Goal: Task Accomplishment & Management: Contribute content

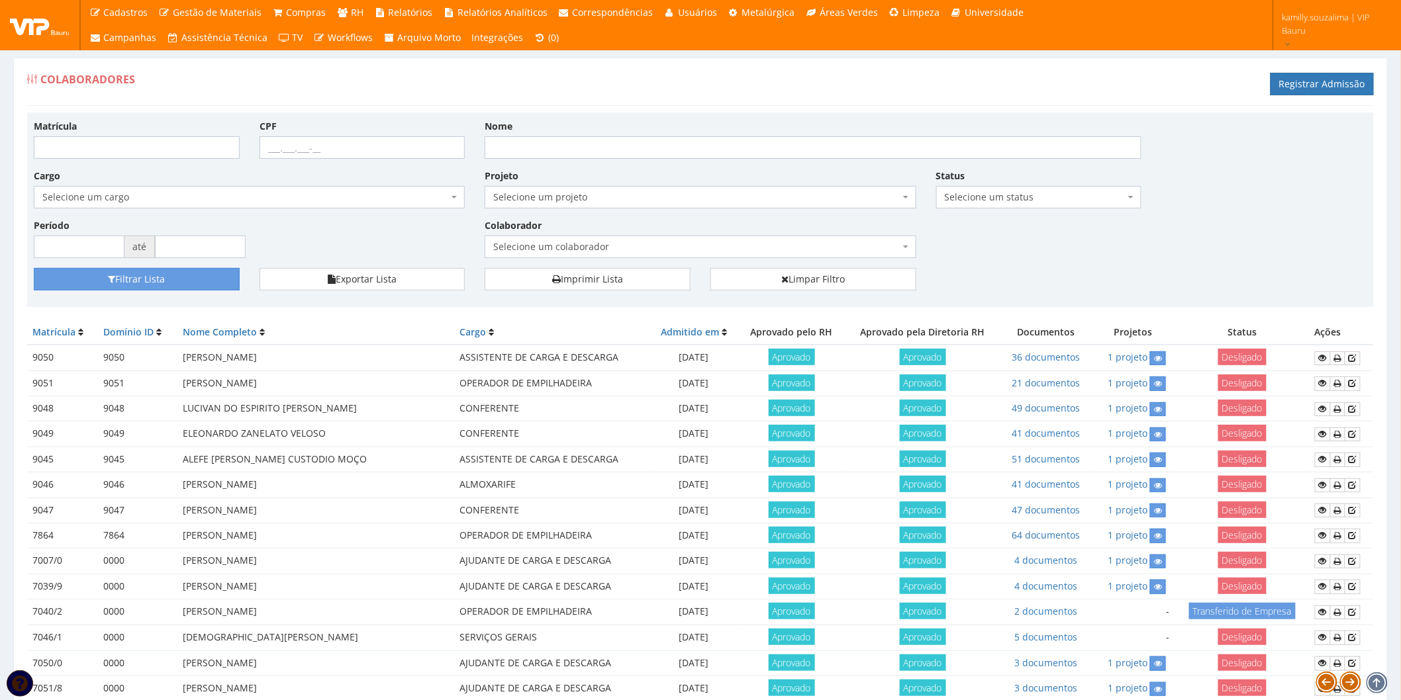
click at [540, 252] on span "Selecione um colaborador" at bounding box center [696, 246] width 406 height 13
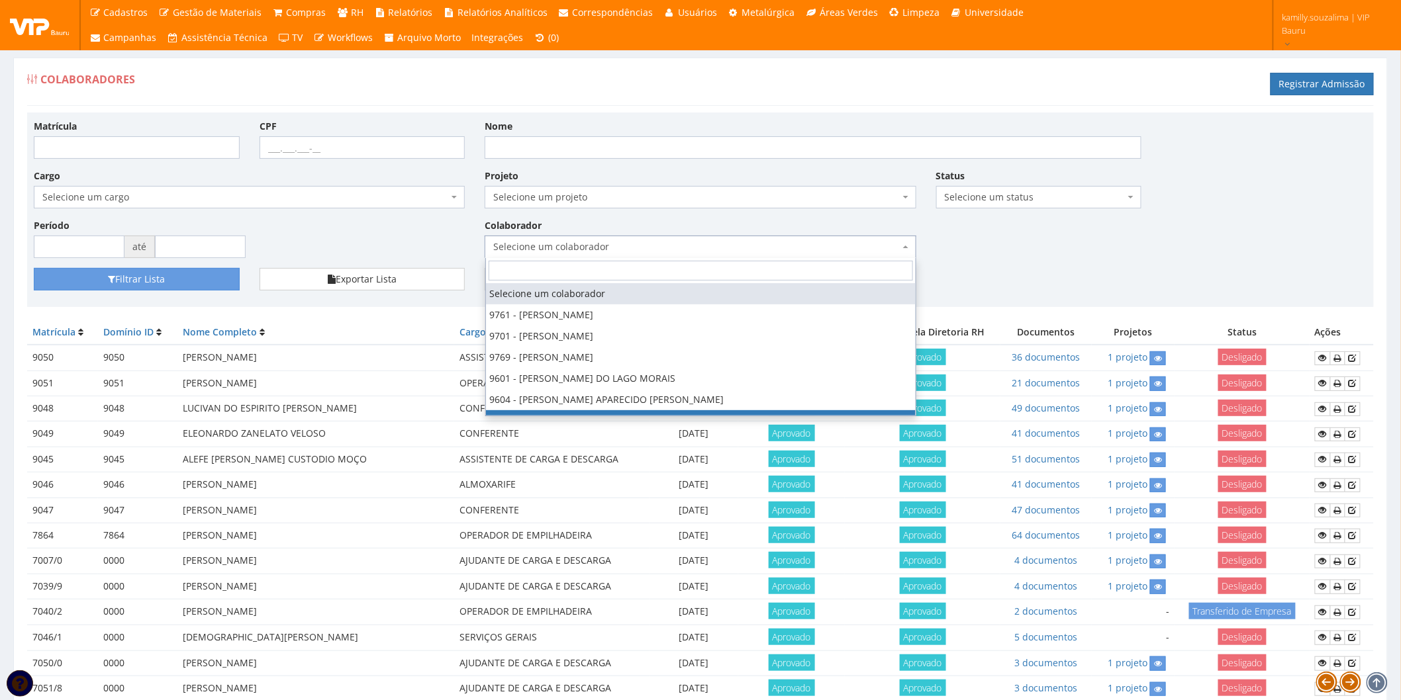
click at [974, 258] on div "Matrícula CPF Nome Cargo Selecione um cargo G1225 D0029 - 4110-05 - AGENTE DE A…" at bounding box center [700, 193] width 1353 height 149
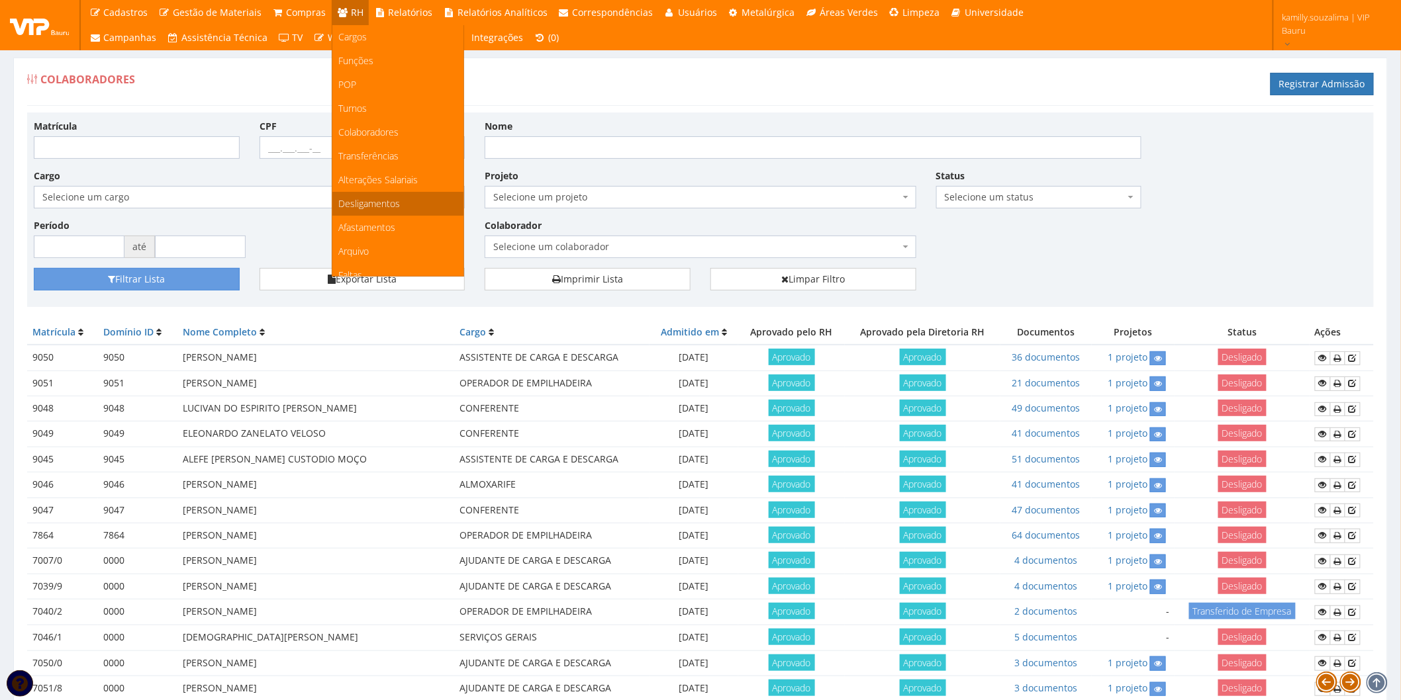
scroll to position [147, 0]
click at [391, 126] on link "Faltas" at bounding box center [397, 129] width 131 height 24
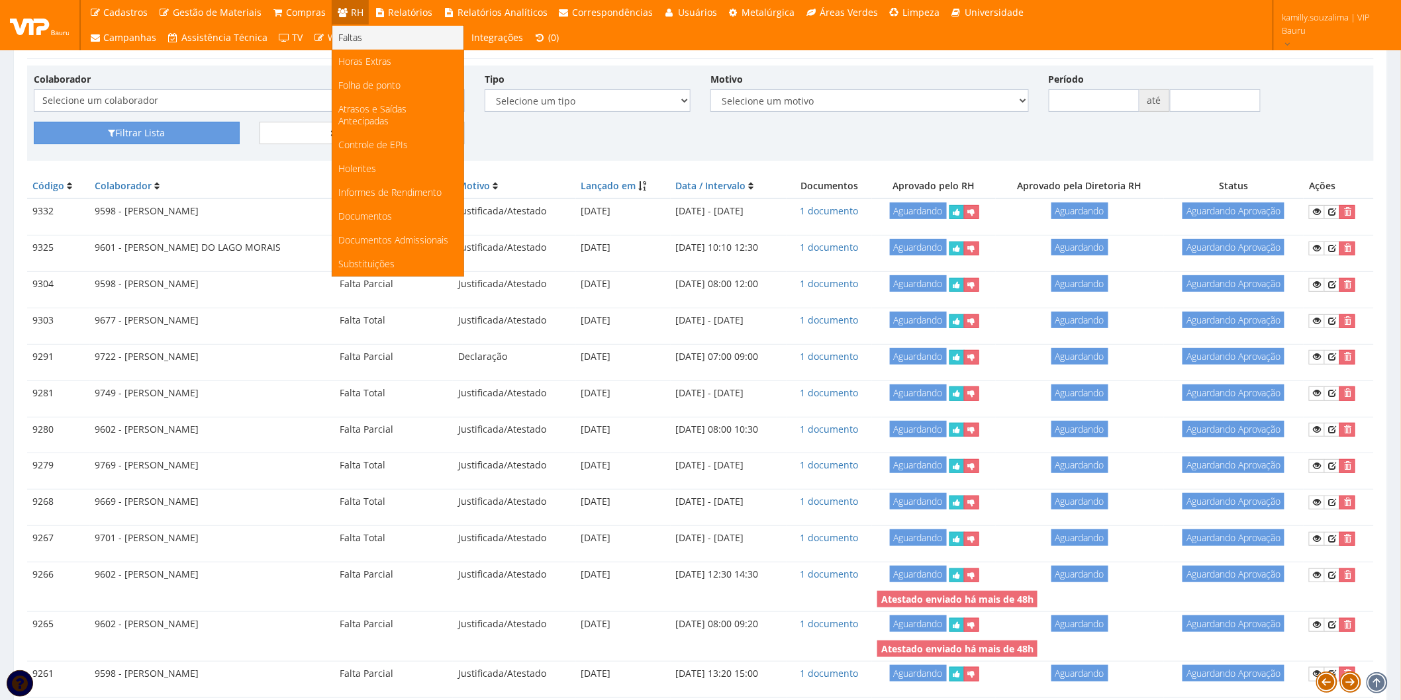
scroll to position [73, 0]
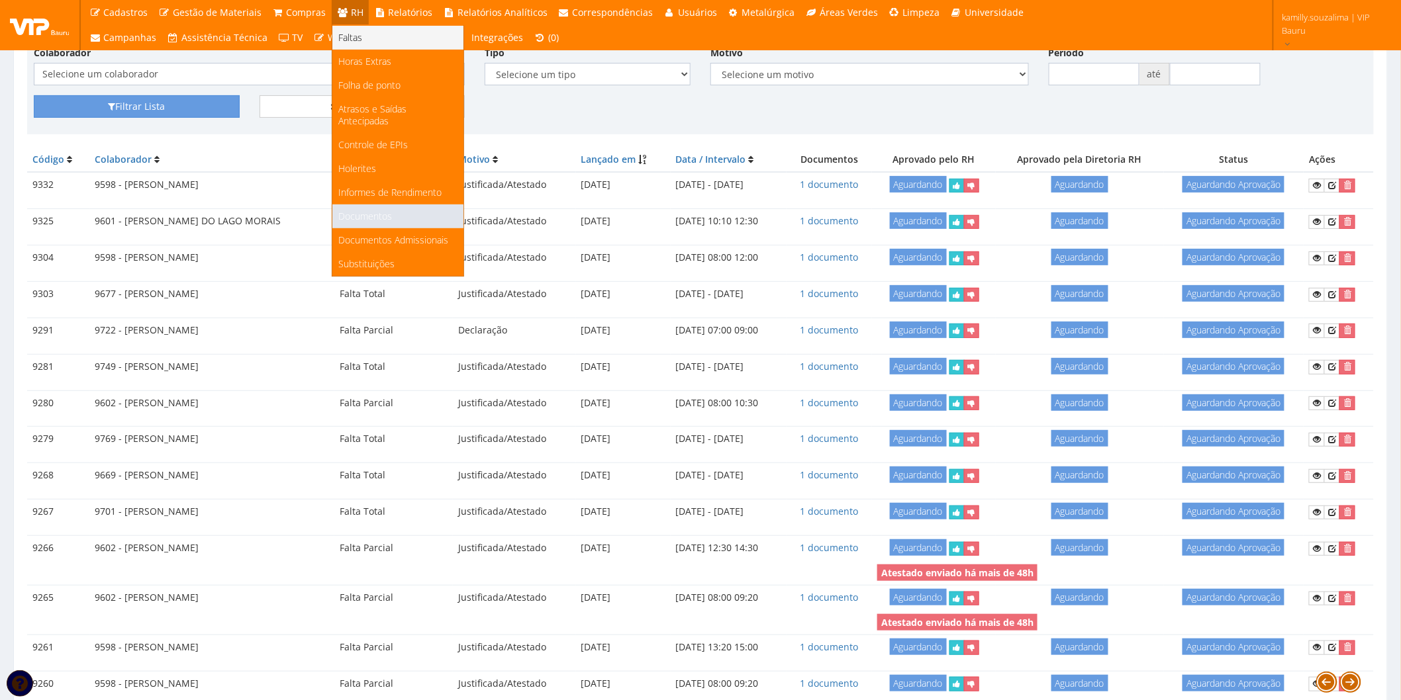
click at [387, 207] on link "Documentos" at bounding box center [397, 217] width 131 height 24
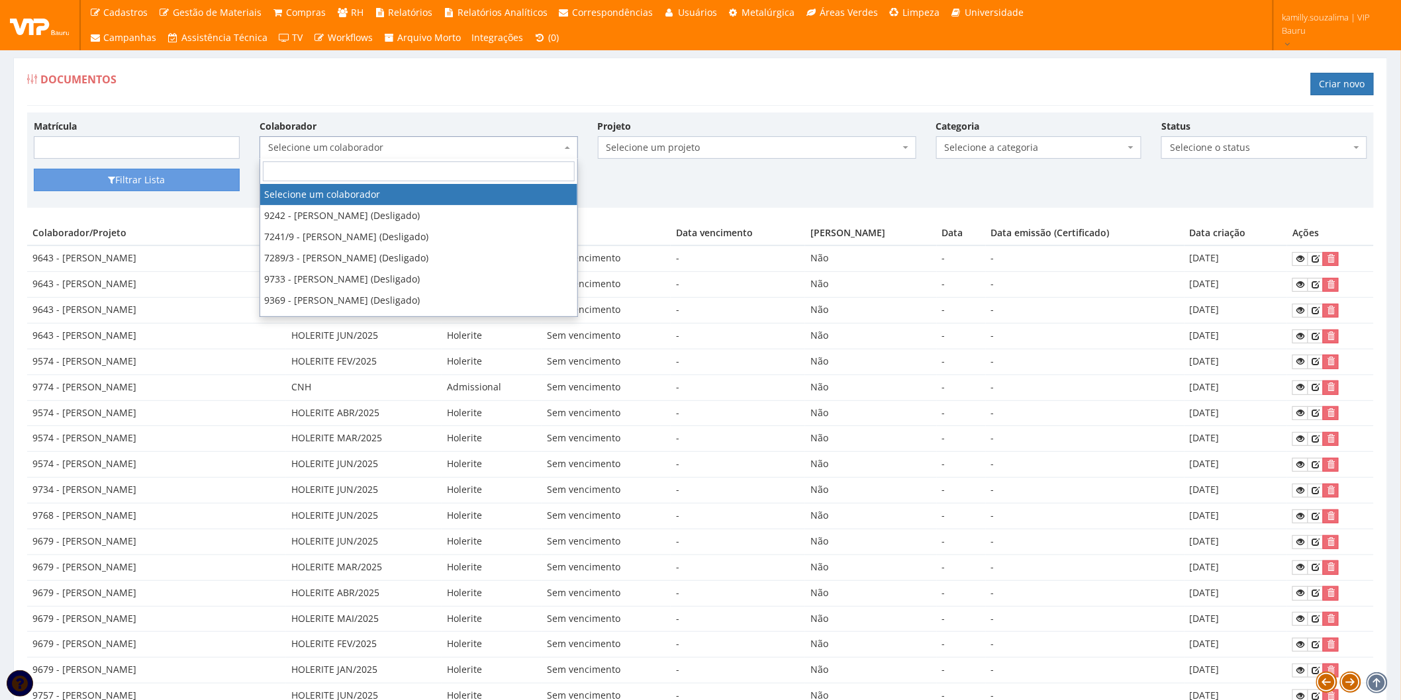
click at [365, 144] on span "Selecione um colaborador" at bounding box center [414, 147] width 293 height 13
type input "r"
type input "189"
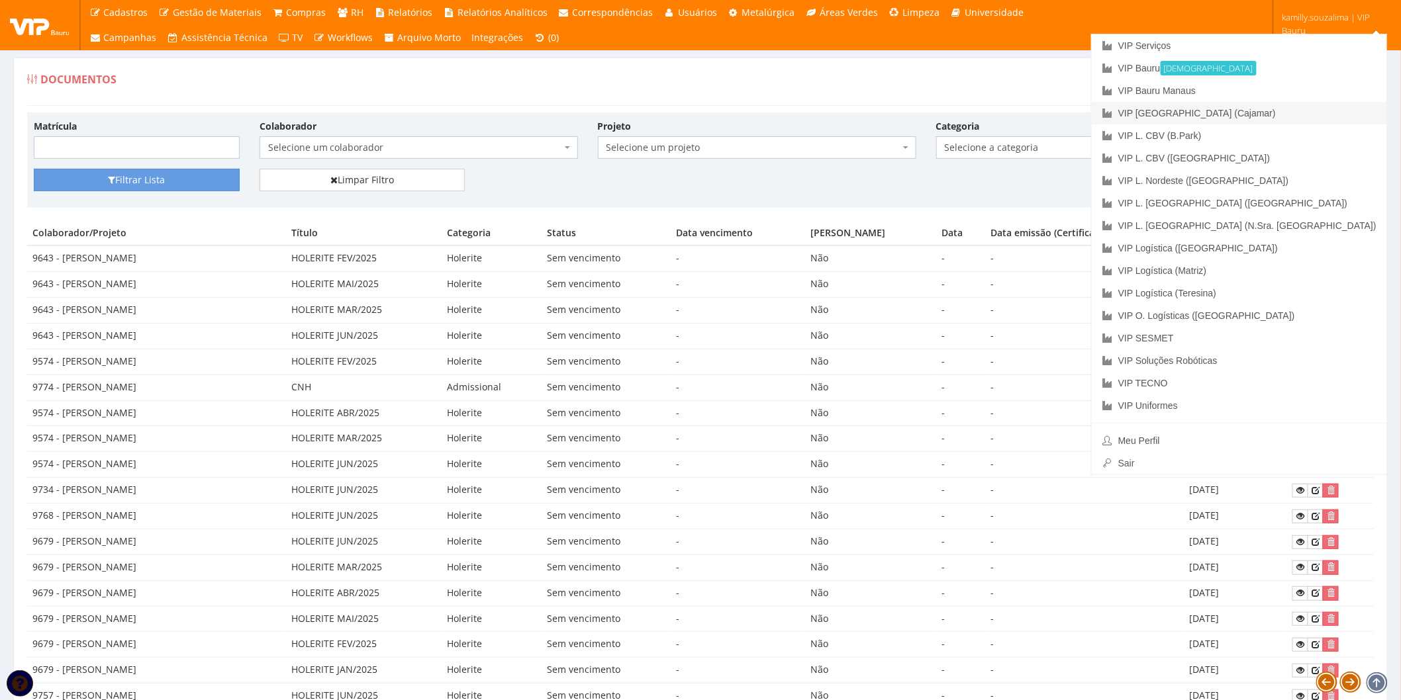
click at [1322, 113] on link "VIP [GEOGRAPHIC_DATA] (Cajamar)" at bounding box center [1239, 113] width 295 height 23
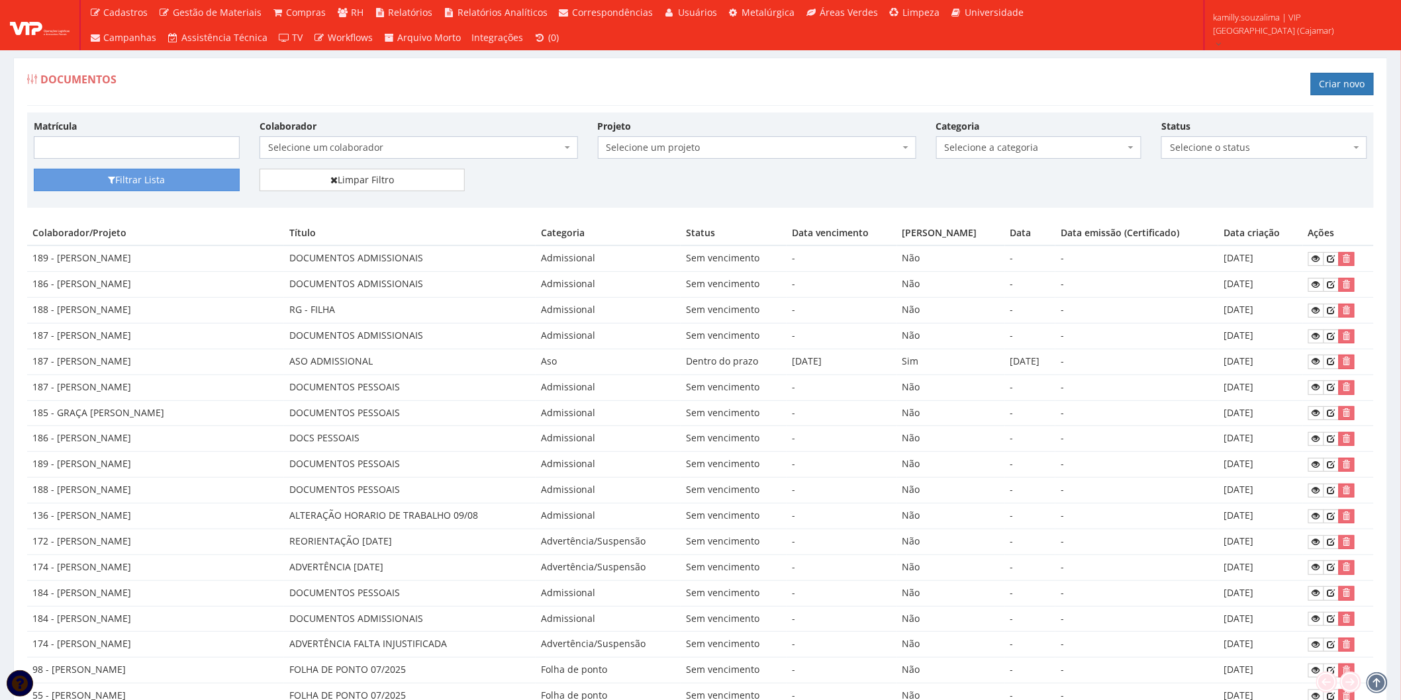
click at [356, 149] on span "Selecione um colaborador" at bounding box center [414, 147] width 293 height 13
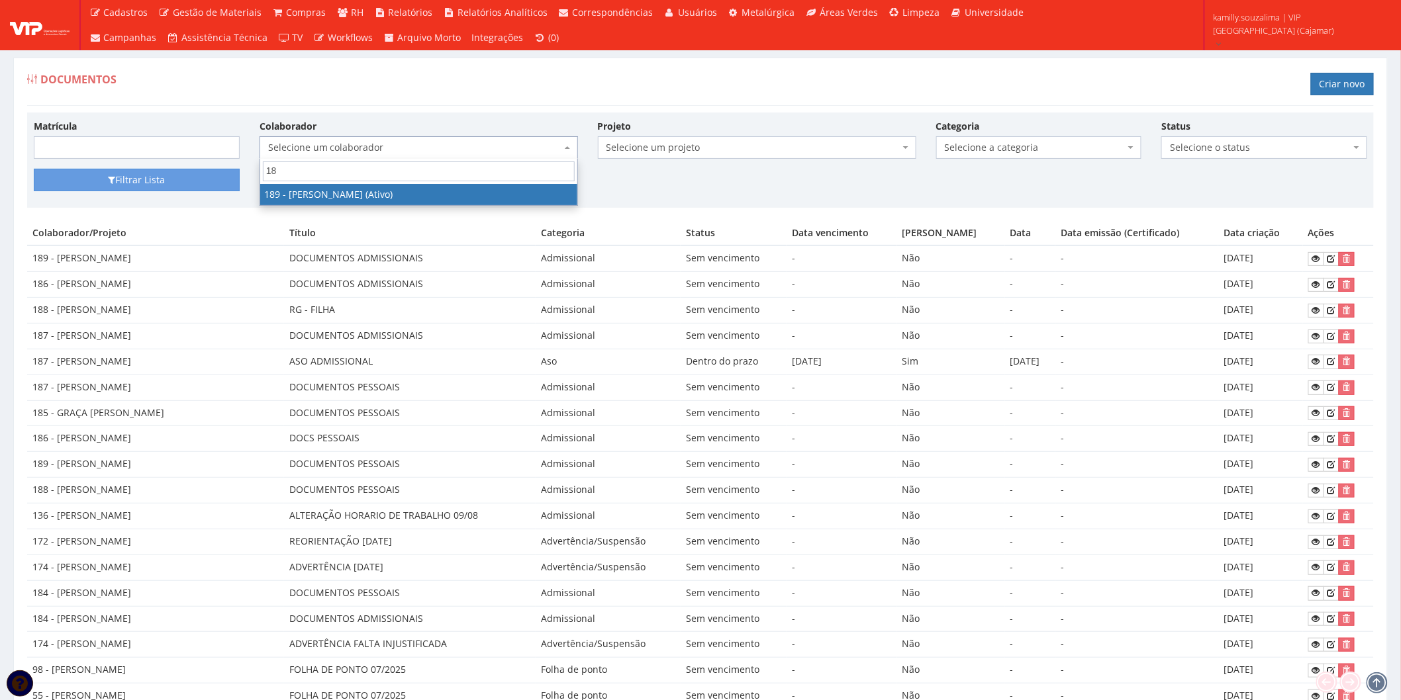
type input "189"
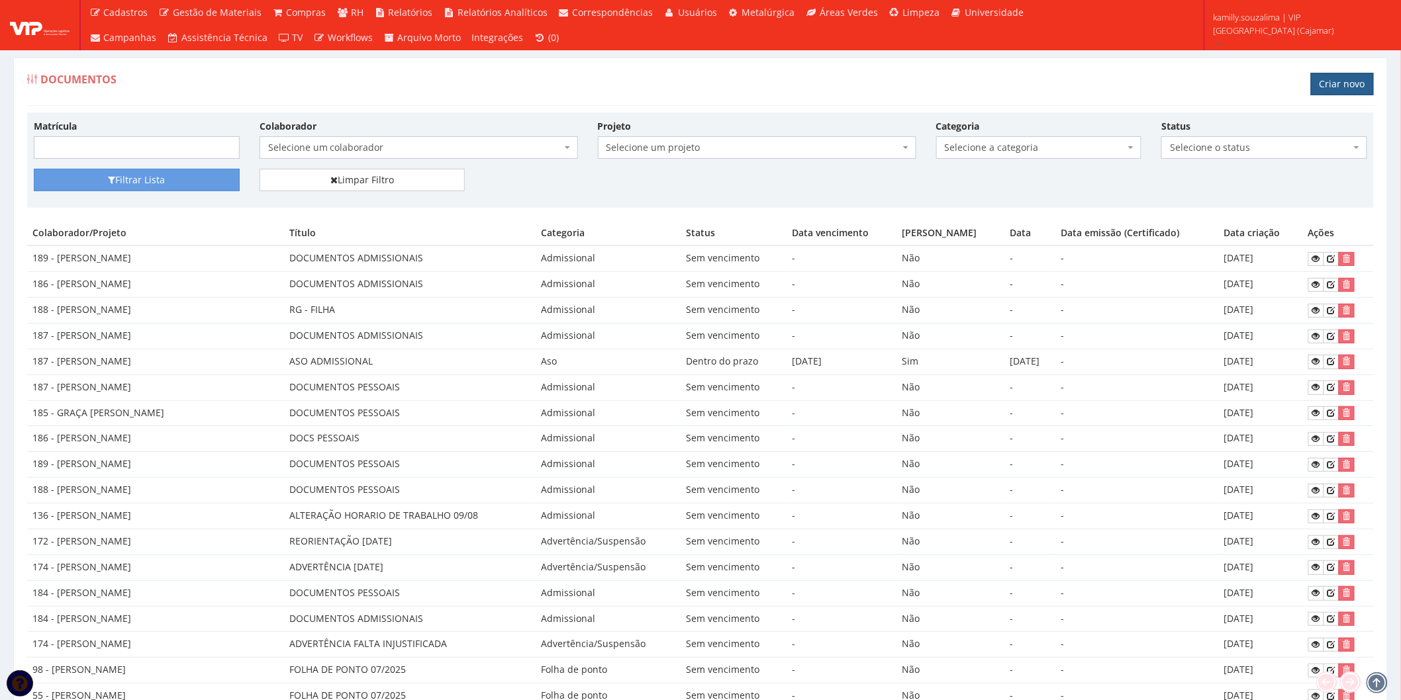
click at [1354, 86] on link "Criar novo" at bounding box center [1342, 84] width 63 height 23
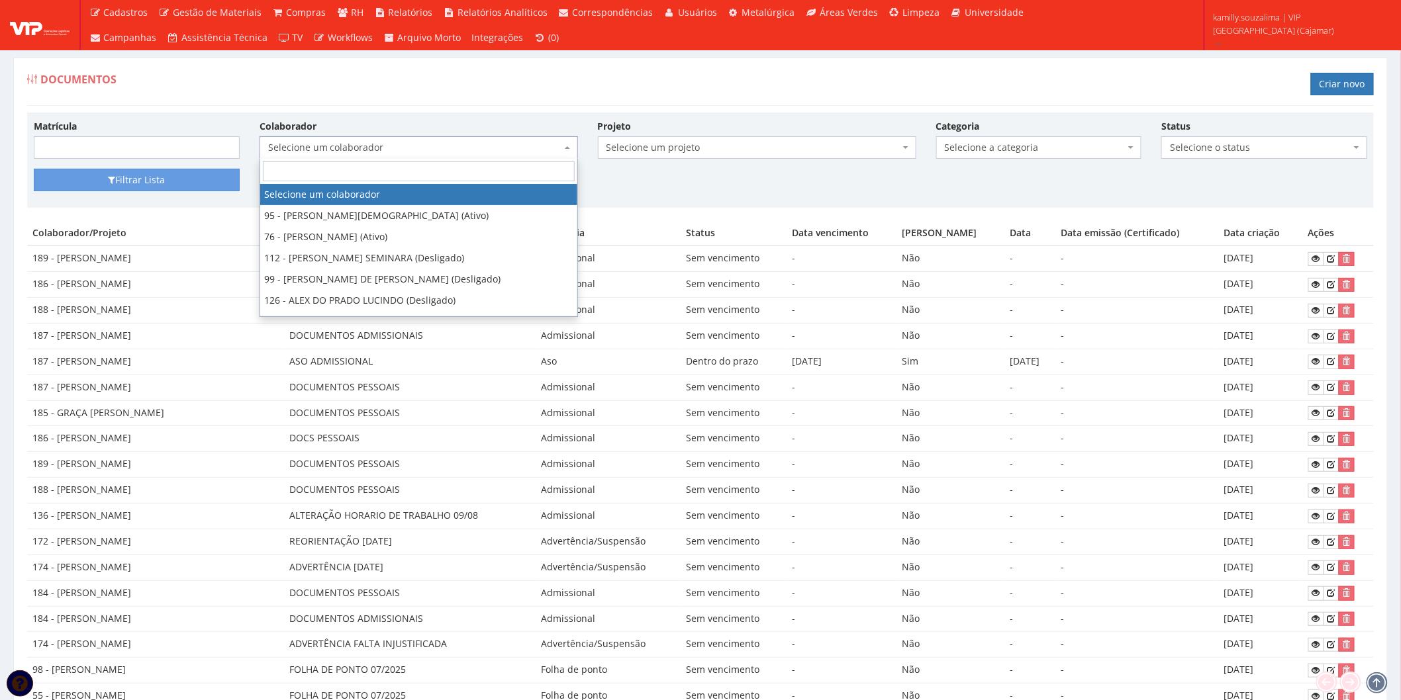
click at [355, 146] on span "Selecione um colaborador" at bounding box center [414, 147] width 293 height 13
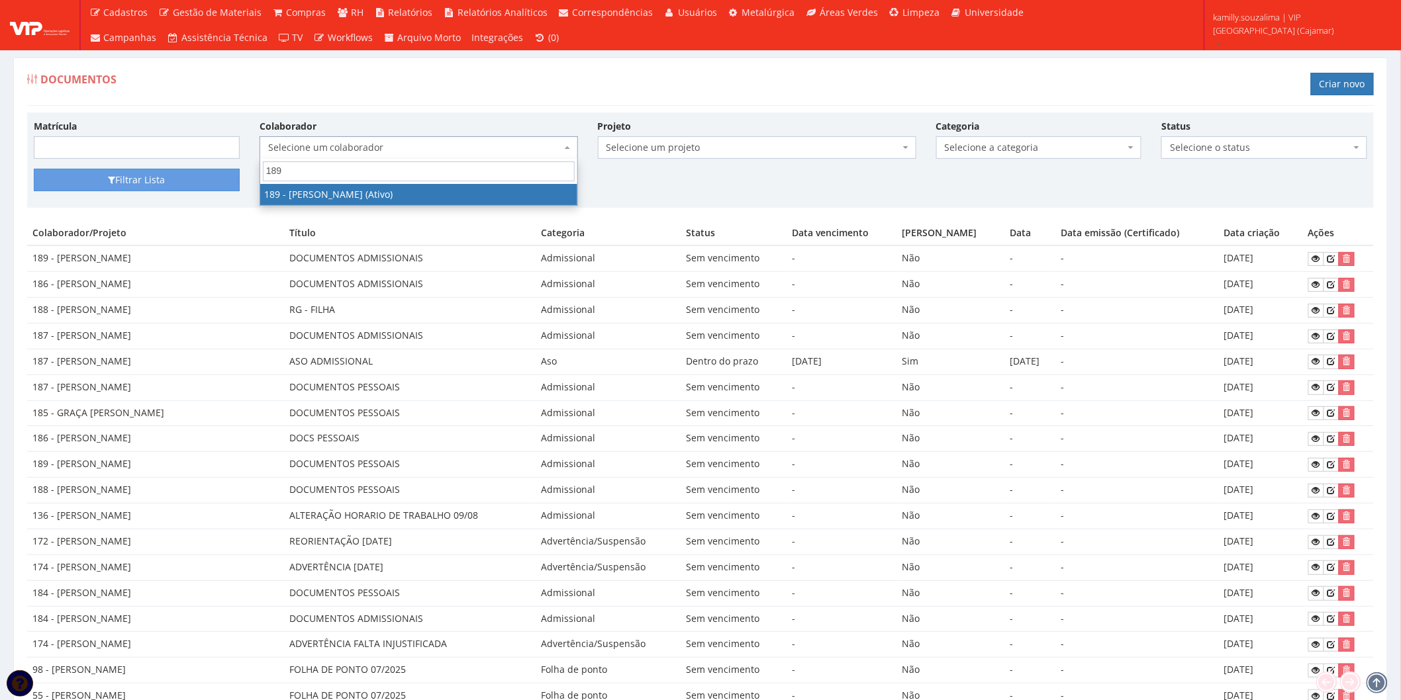
type input "189"
drag, startPoint x: 383, startPoint y: 202, endPoint x: 361, endPoint y: 197, distance: 22.5
select select "4087"
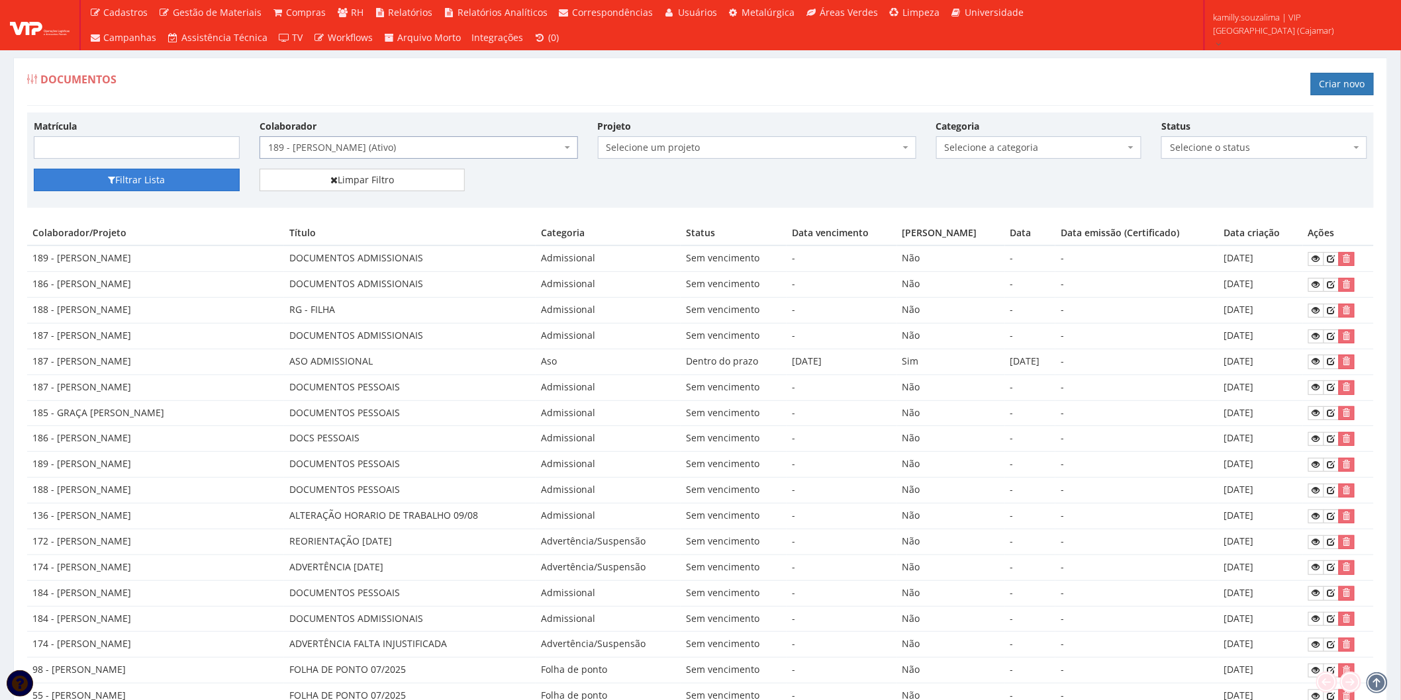
click at [143, 181] on button "Filtrar Lista" at bounding box center [137, 180] width 206 height 23
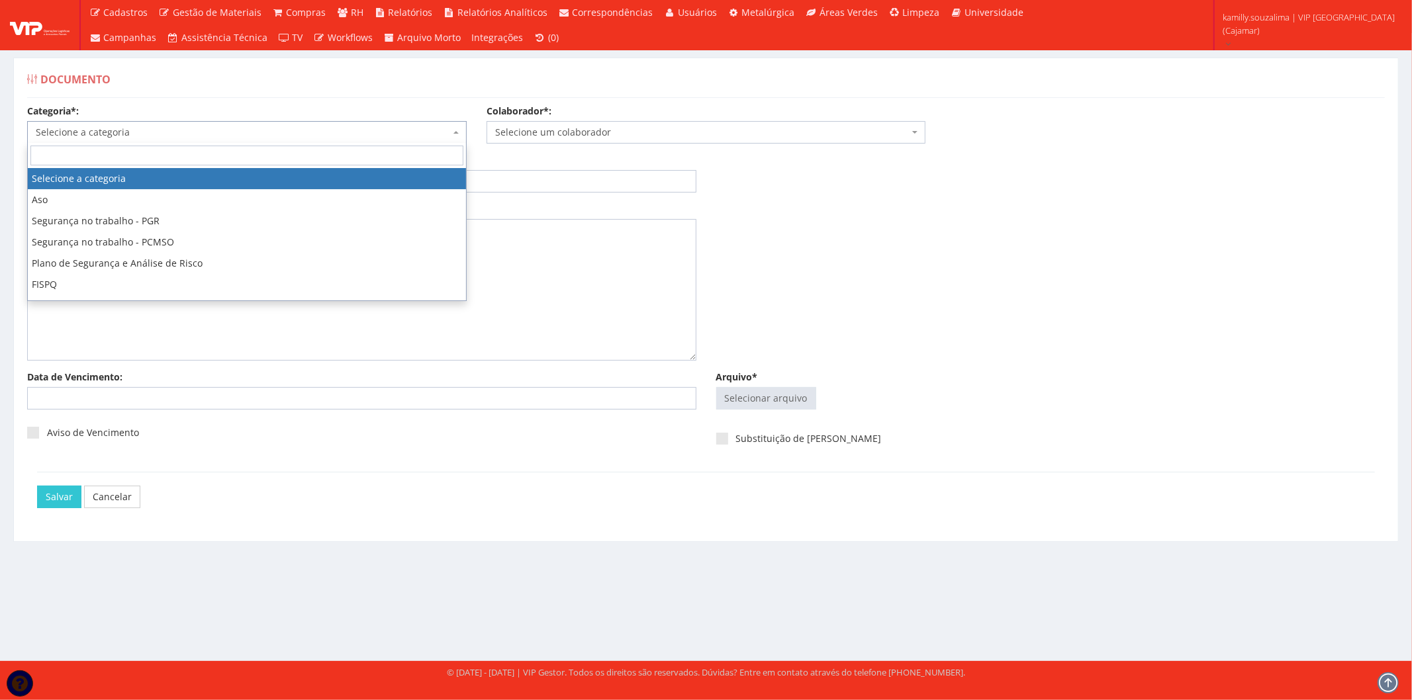
click at [117, 128] on span "Selecione a categoria" at bounding box center [243, 132] width 414 height 13
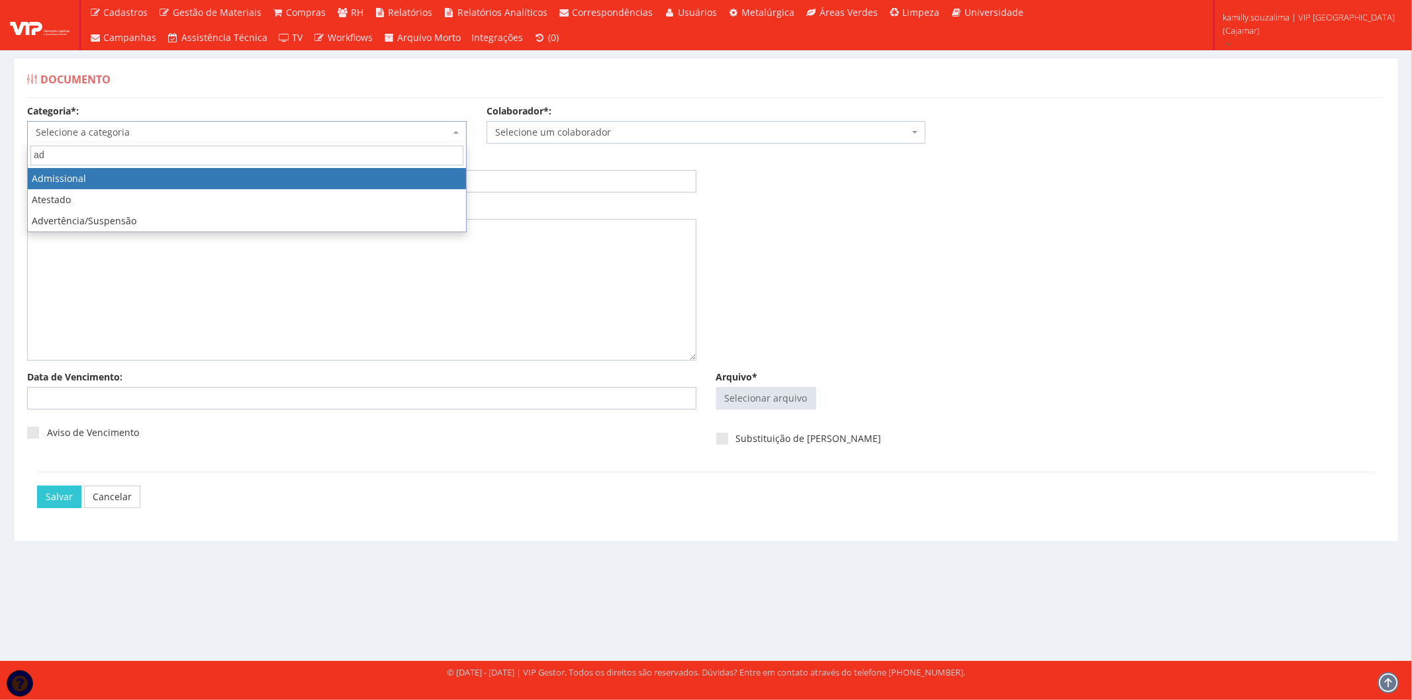
type input "ad"
select select "admissional"
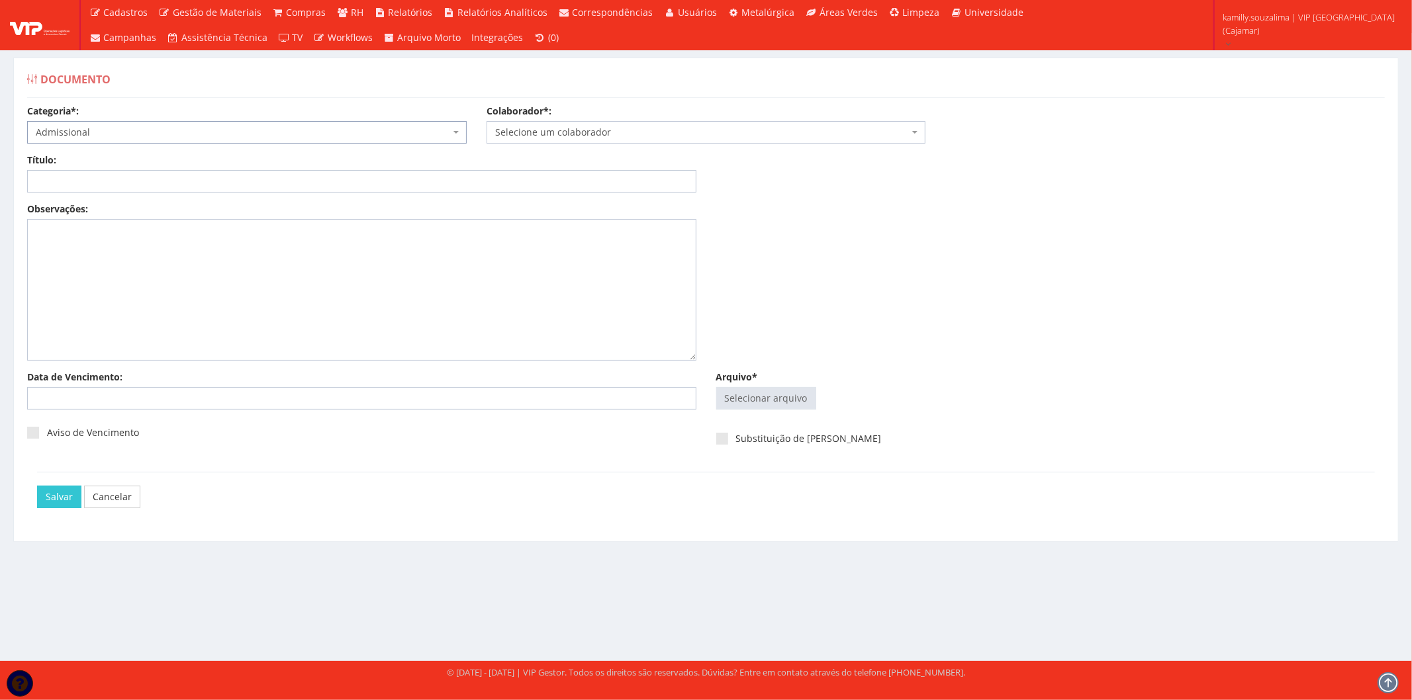
click at [571, 124] on span "Selecione um colaborador" at bounding box center [707, 132] width 440 height 23
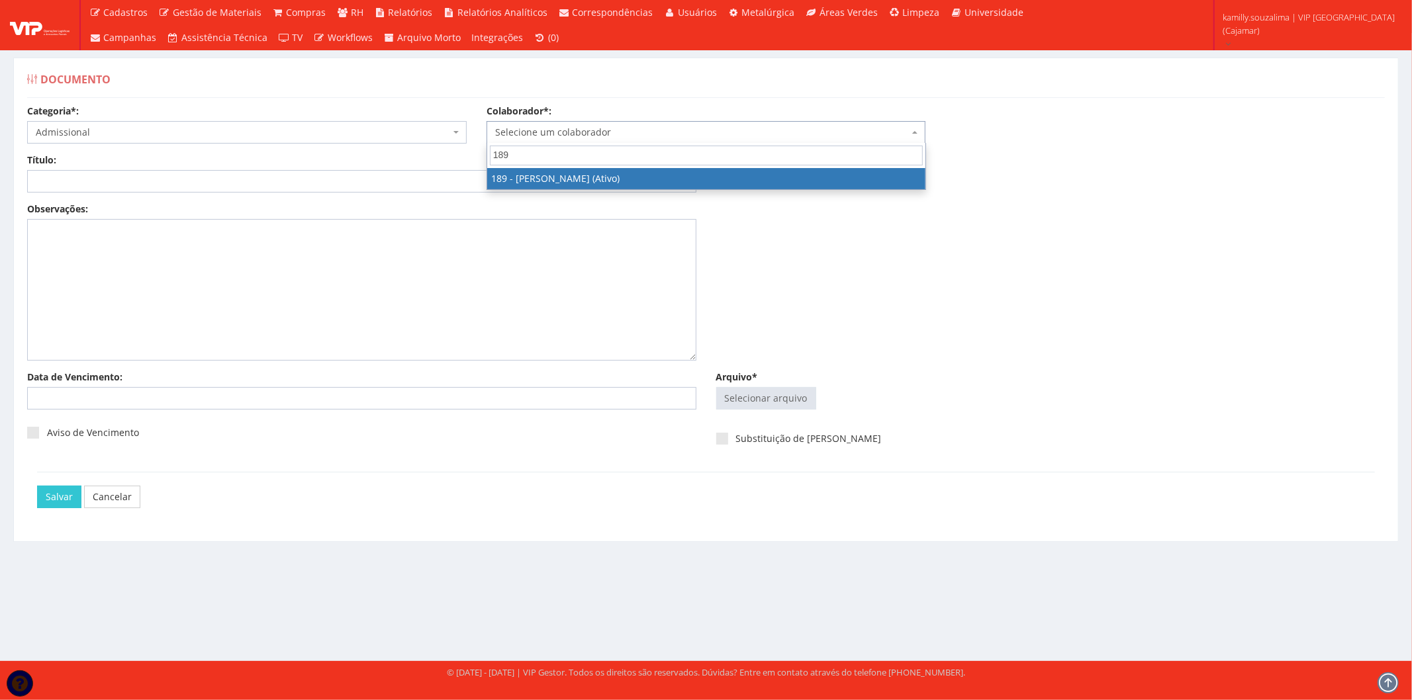
type input "189"
drag, startPoint x: 544, startPoint y: 181, endPoint x: 303, endPoint y: 190, distance: 240.5
select select "4087"
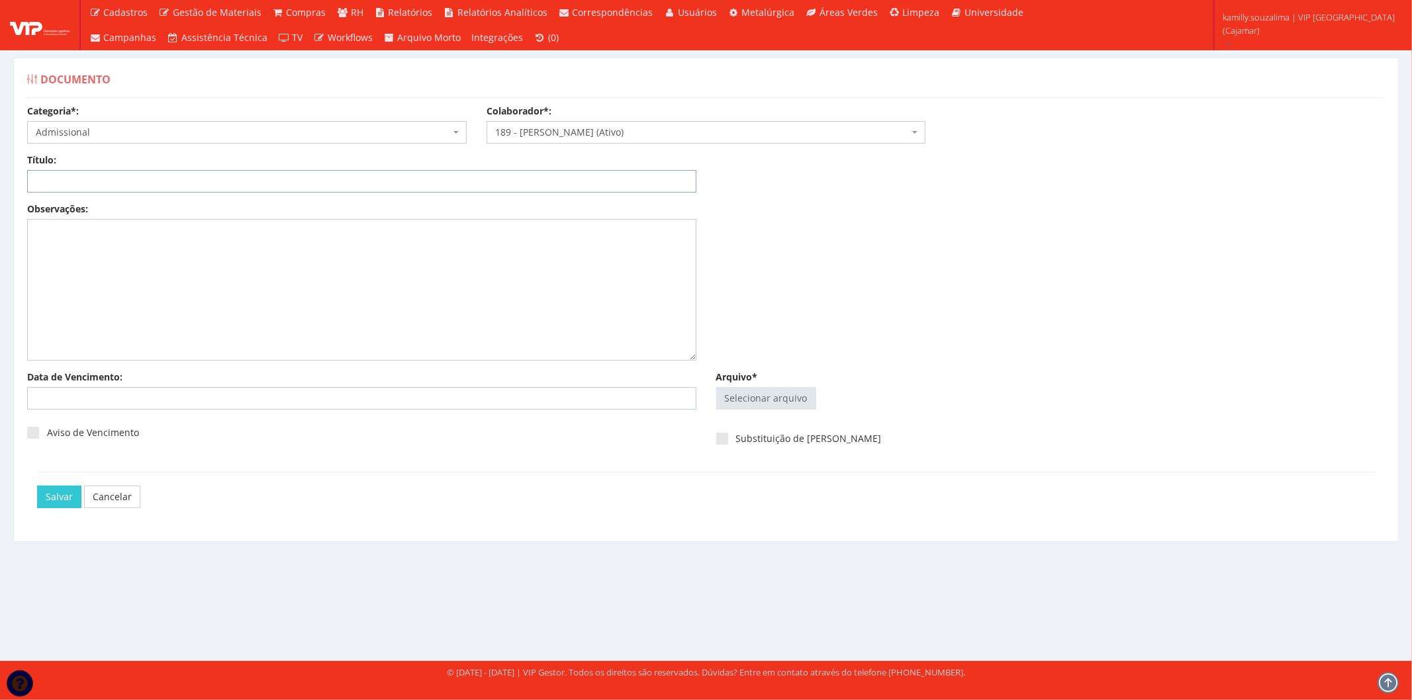
click at [232, 189] on input "Título:" at bounding box center [361, 181] width 669 height 23
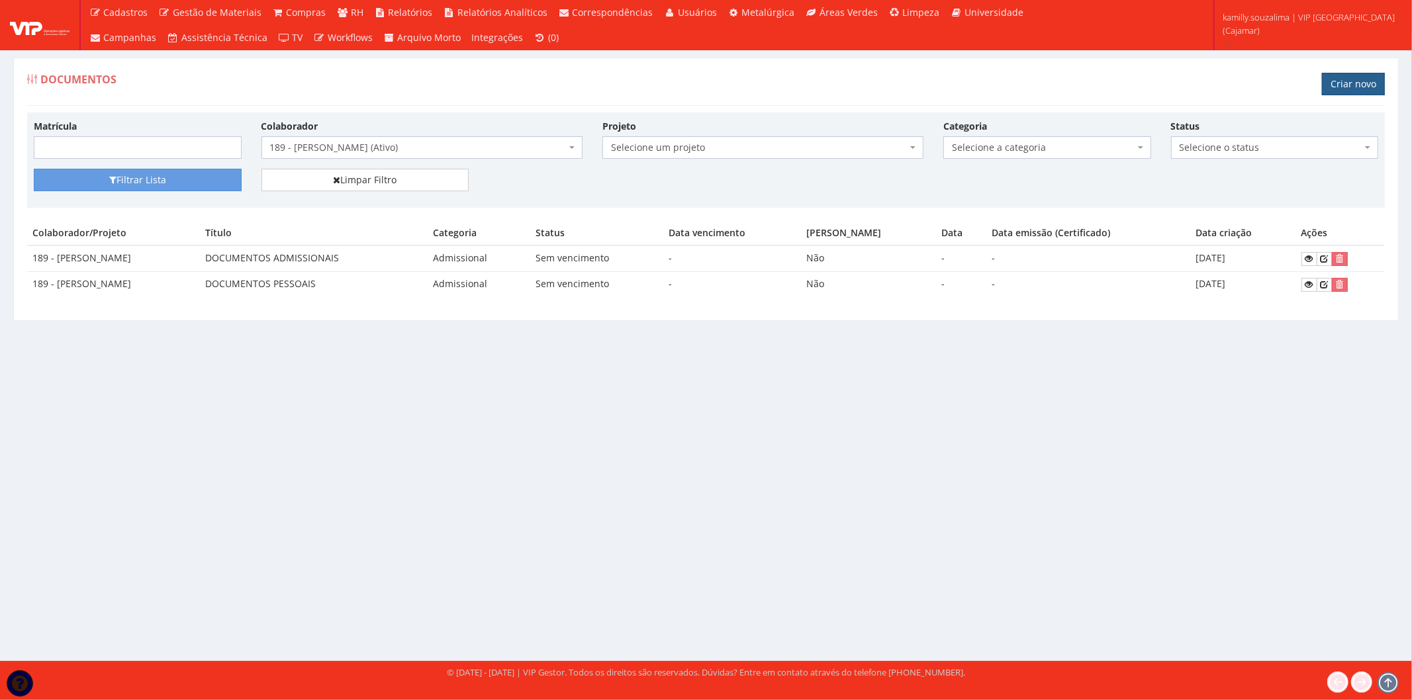
click at [1369, 83] on link "Criar novo" at bounding box center [1353, 84] width 63 height 23
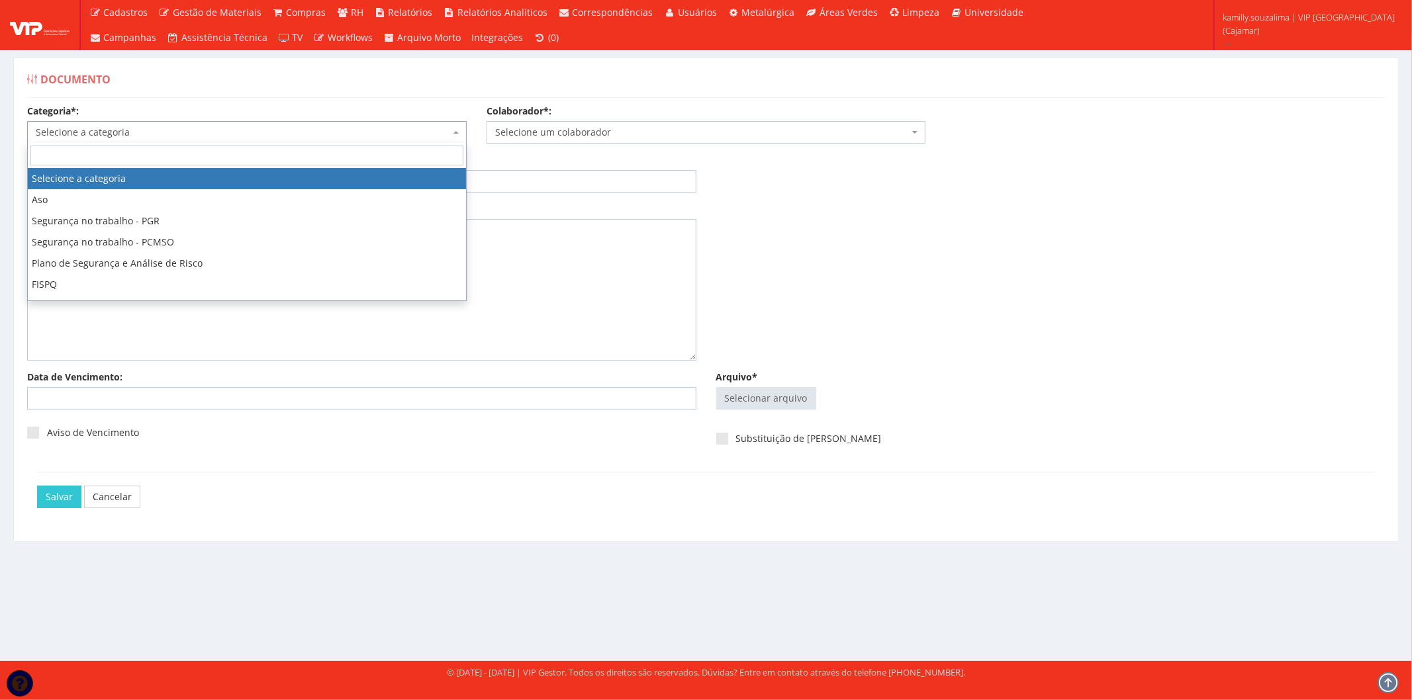
click at [230, 134] on span "Selecione a categoria" at bounding box center [243, 132] width 414 height 13
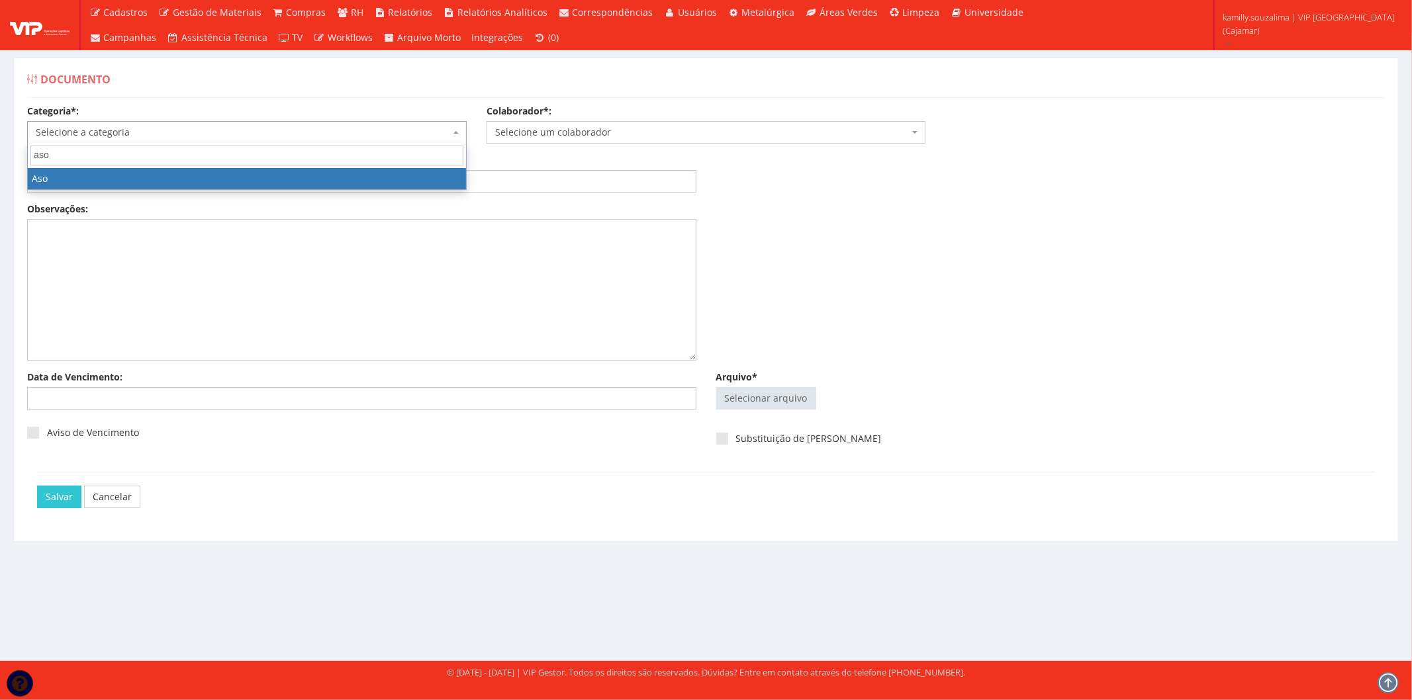
type input "aso"
drag, startPoint x: 352, startPoint y: 180, endPoint x: 359, endPoint y: 177, distance: 7.4
select select "aso"
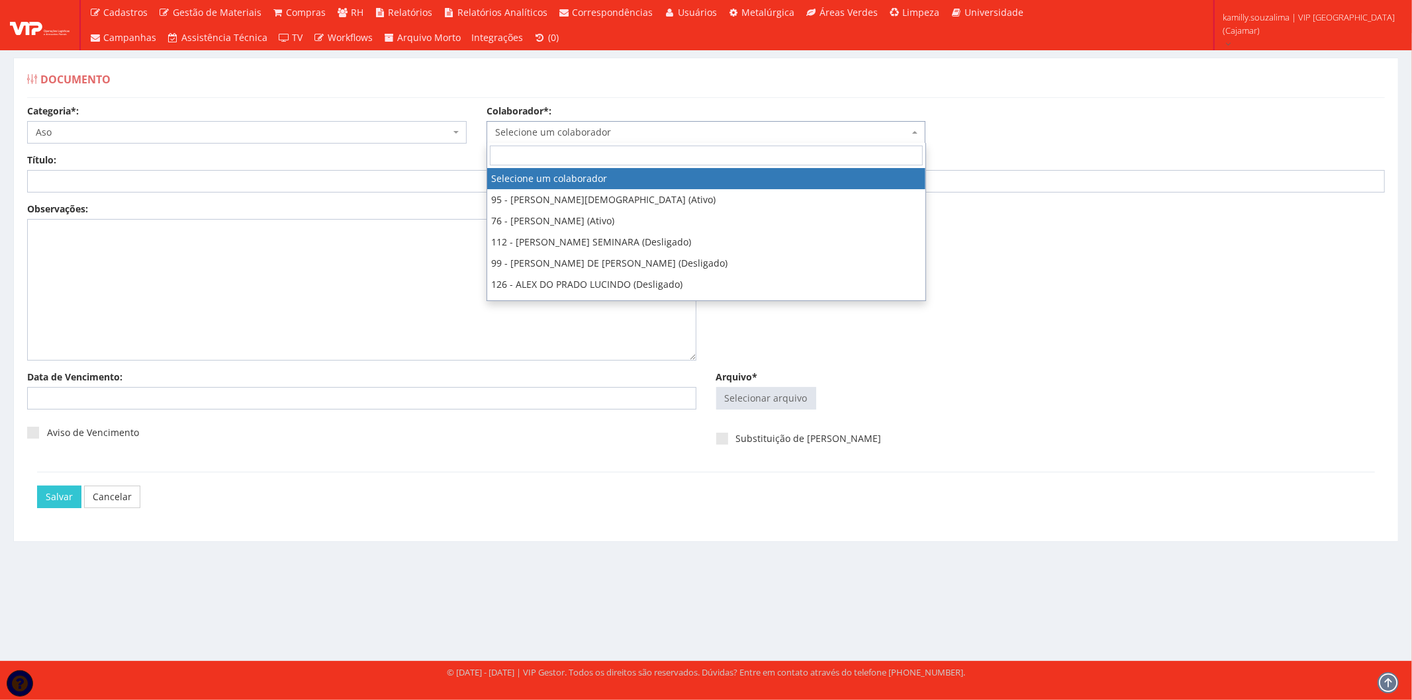
click at [516, 136] on span "Selecione um colaborador" at bounding box center [702, 132] width 414 height 13
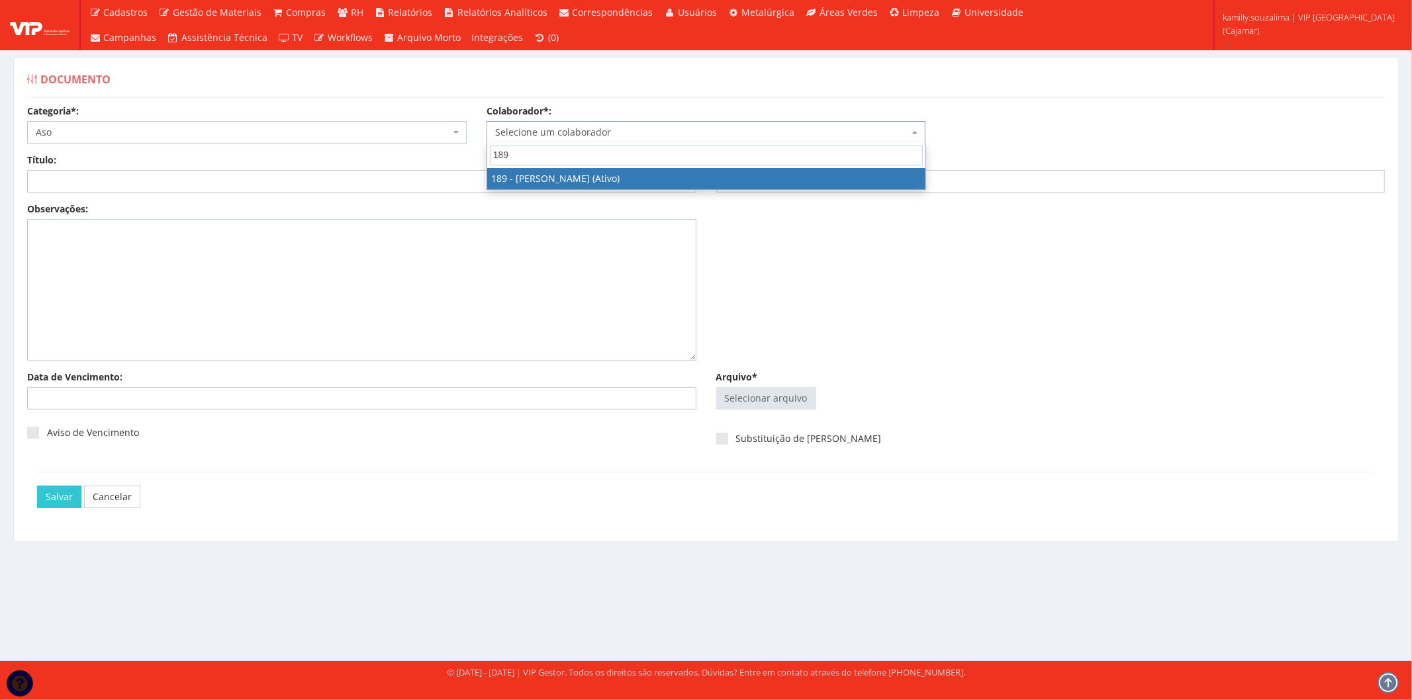
type input "189"
drag, startPoint x: 533, startPoint y: 180, endPoint x: 340, endPoint y: 207, distance: 194.5
select select "4087"
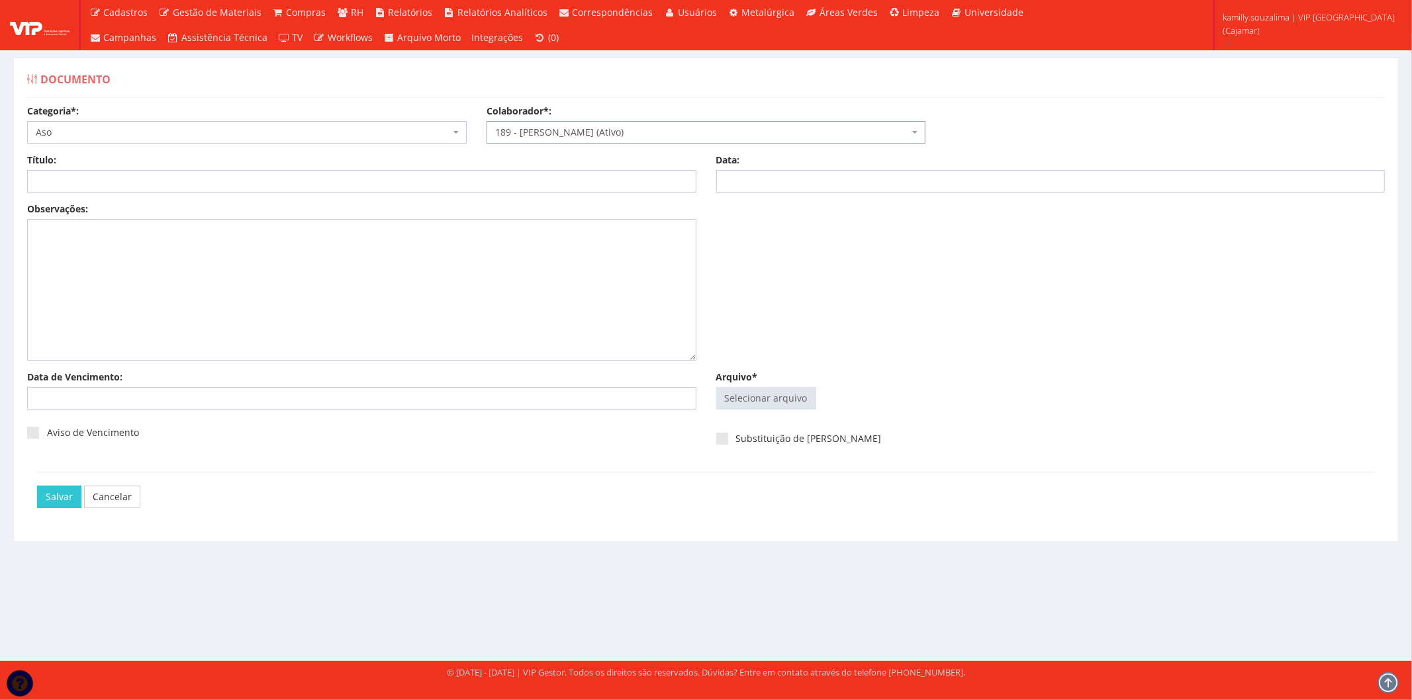
click at [329, 207] on div "Observações:" at bounding box center [361, 282] width 689 height 158
click at [300, 187] on input "Título:" at bounding box center [361, 181] width 669 height 23
type input "ASO ADMISSIONAL"
click at [764, 183] on input "Data:" at bounding box center [1050, 181] width 669 height 23
type input "[DATE]"
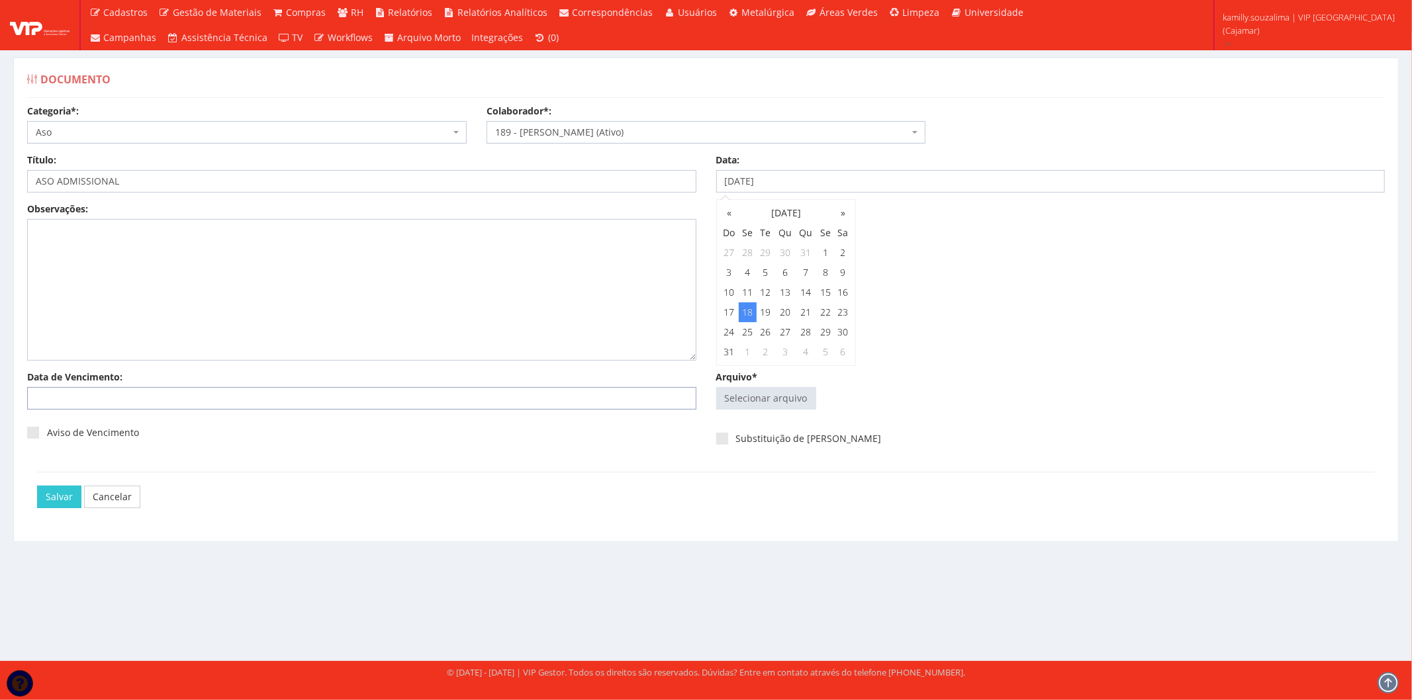
click at [170, 395] on input "Data de Vencimento:" at bounding box center [361, 398] width 669 height 23
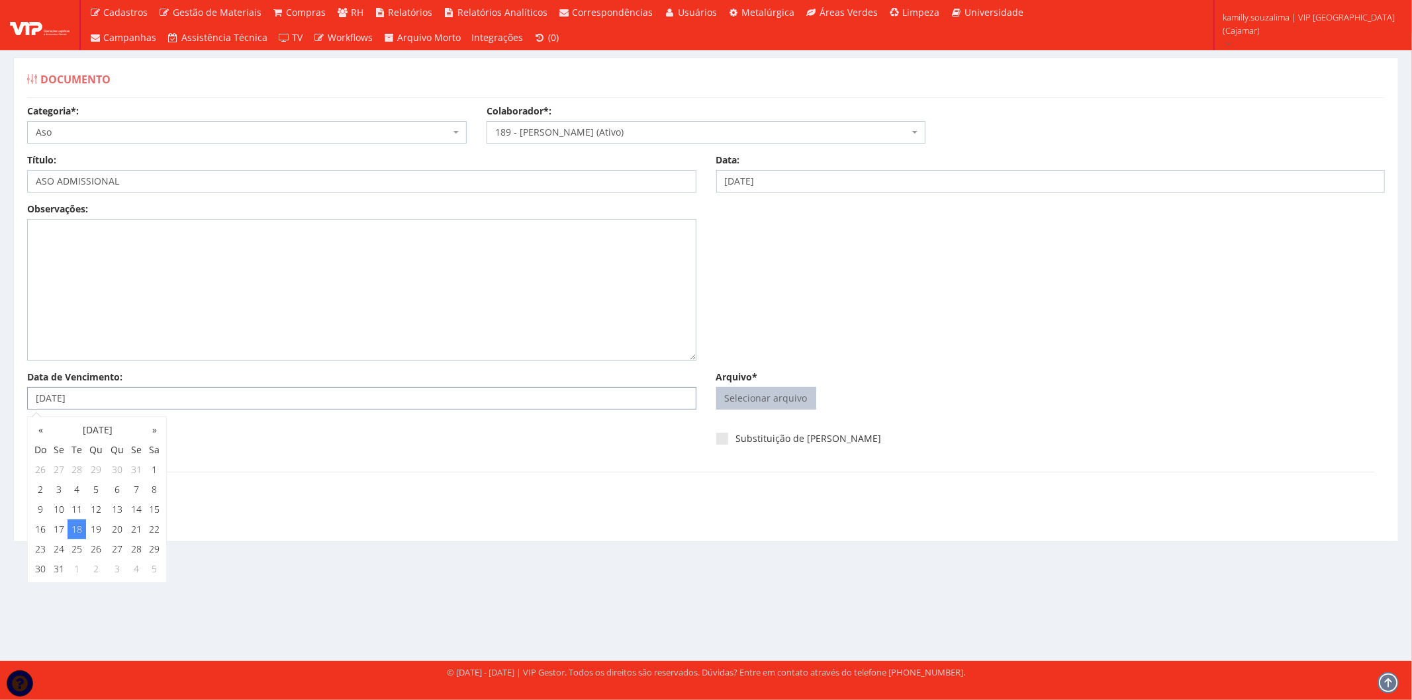
type input "[DATE]"
click at [765, 403] on input "Arquivo*" at bounding box center [766, 398] width 99 height 21
type input "C:\fakepath\WhatsApp Image 2025-08-18 at 15.00.17.jpeg"
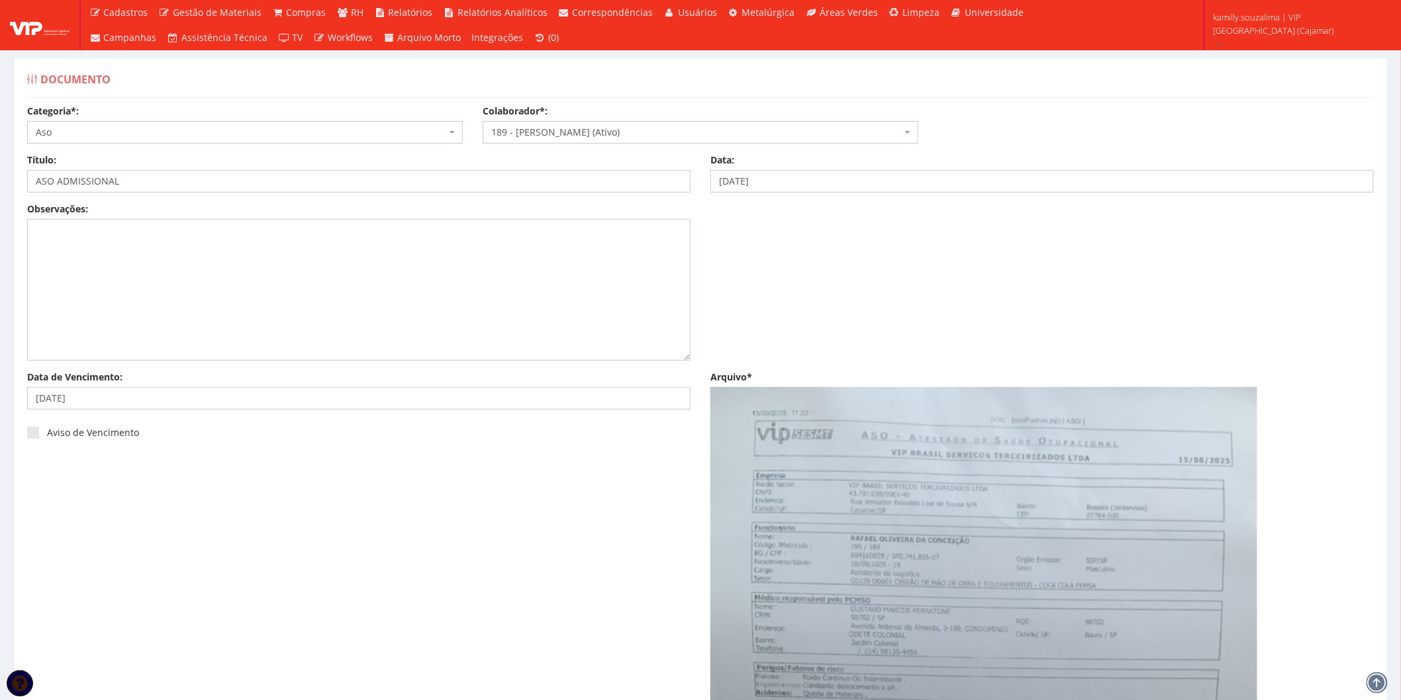
click at [193, 133] on span "Aso" at bounding box center [241, 132] width 410 height 13
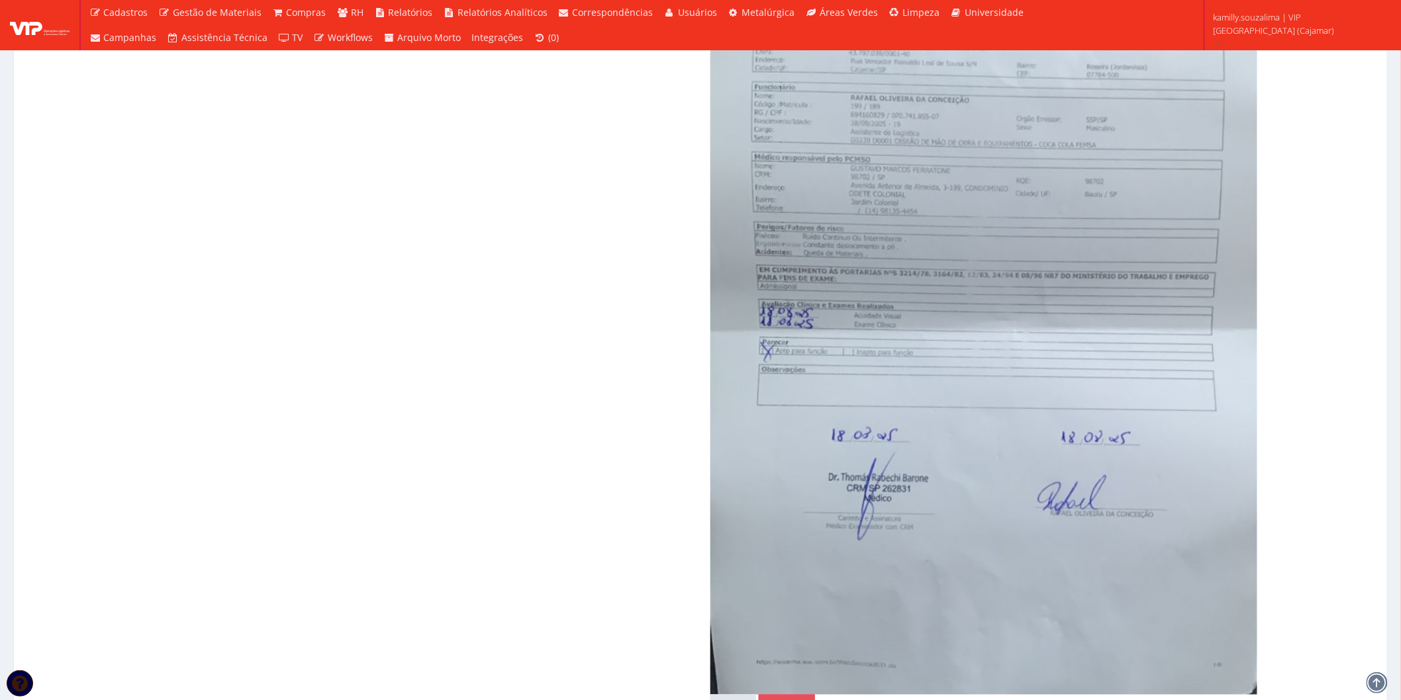
scroll to position [636, 0]
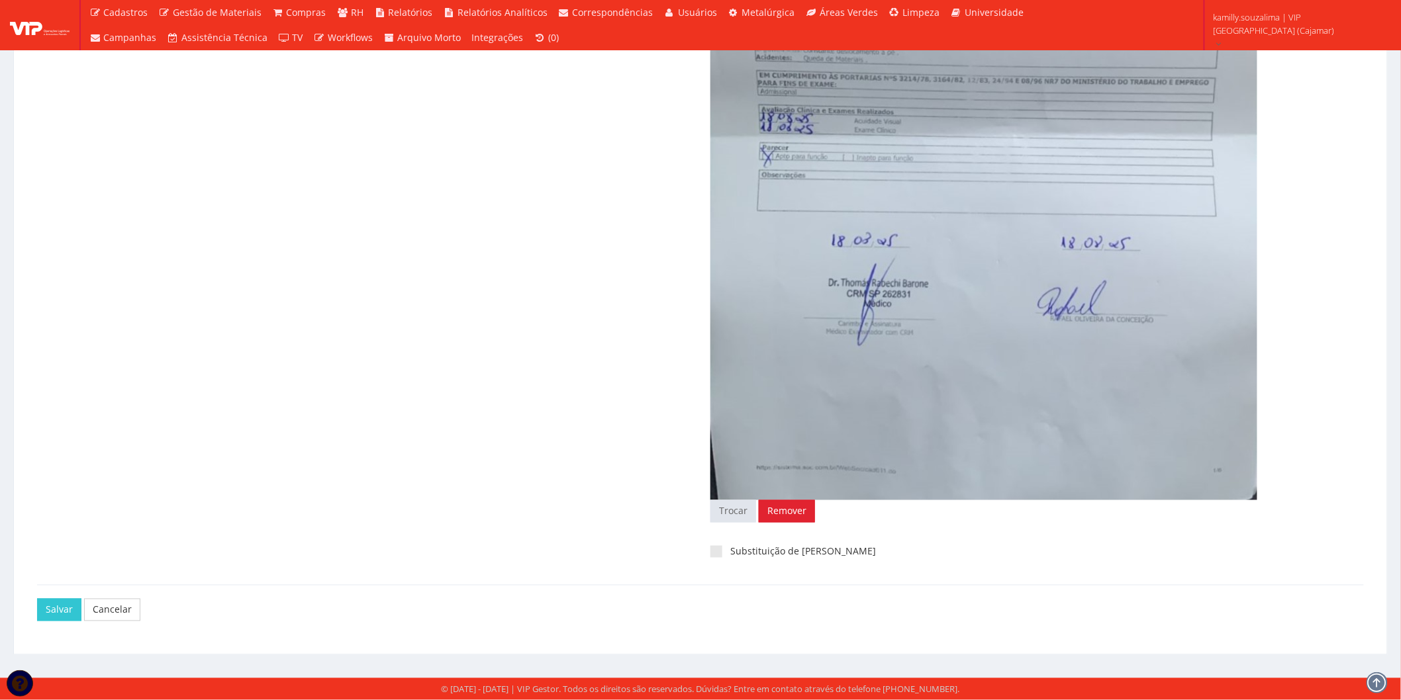
click at [793, 512] on link "Remover" at bounding box center [787, 512] width 56 height 23
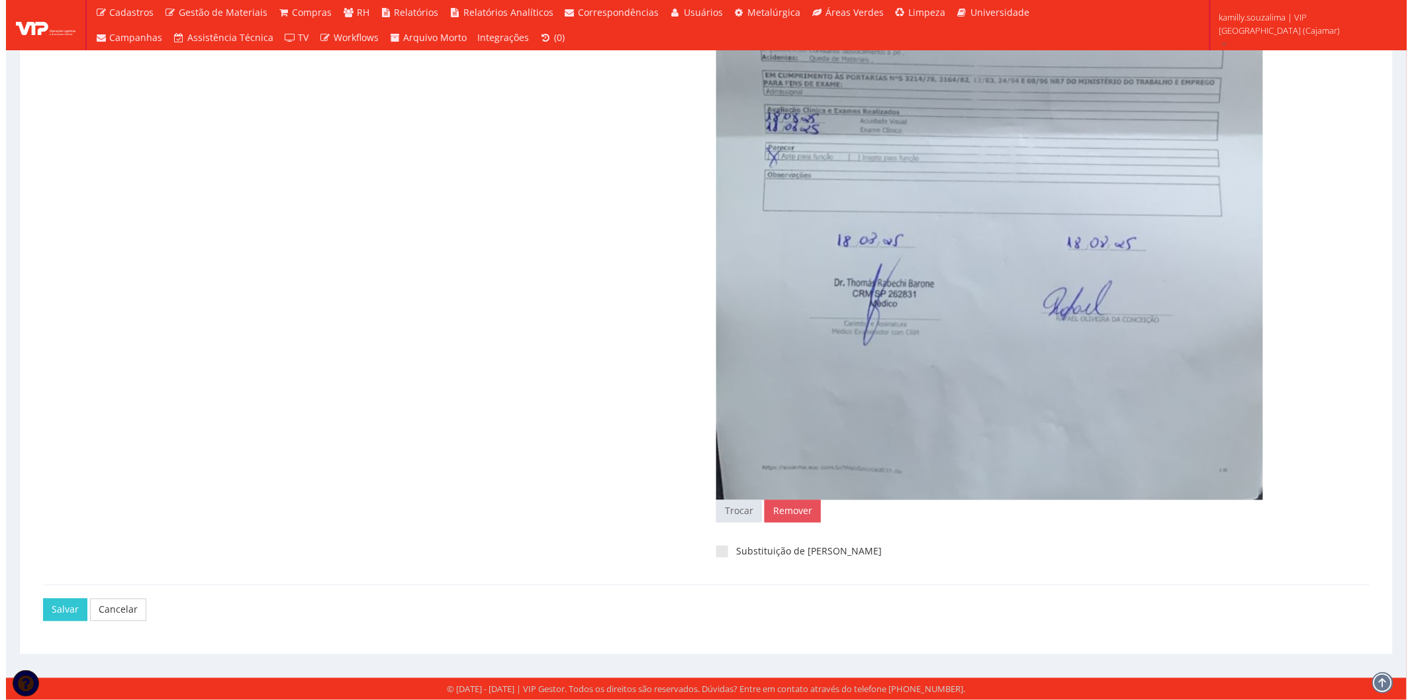
scroll to position [0, 0]
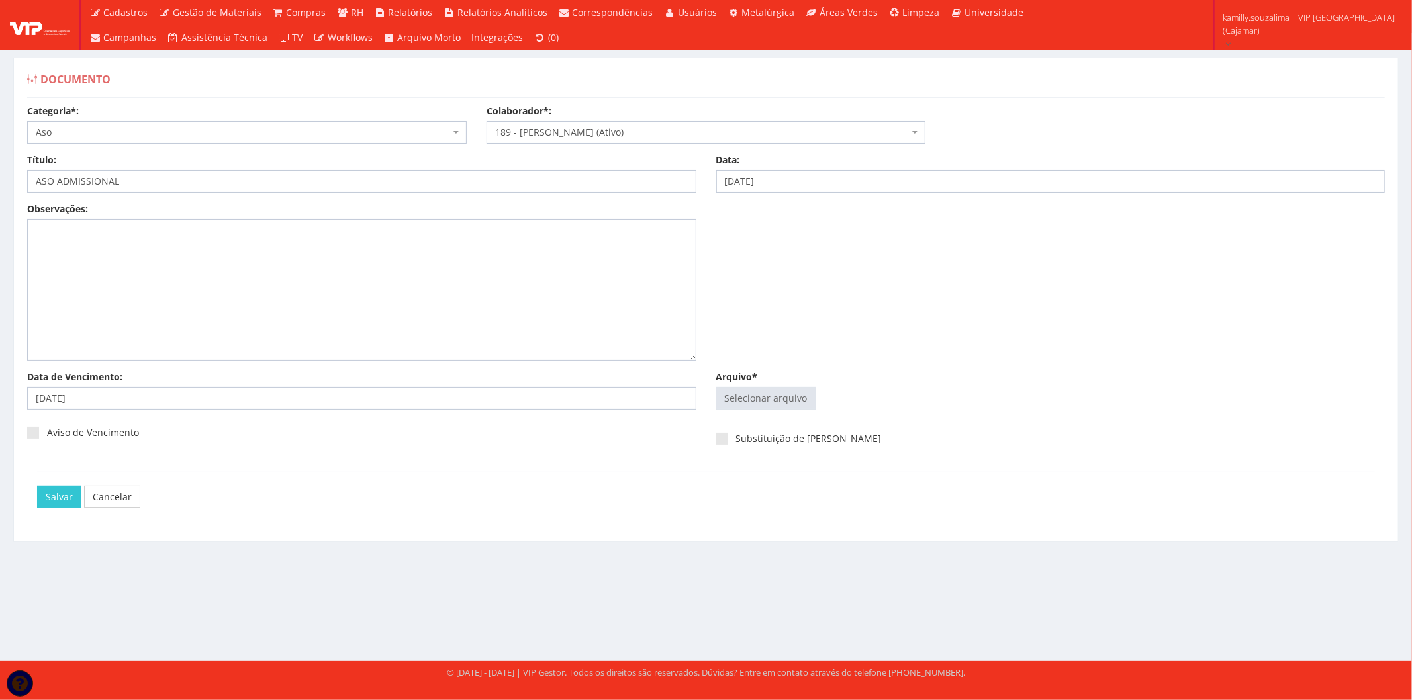
click at [757, 384] on div "Arquivo* Selecionar arquivo Trocar Remover" at bounding box center [1050, 393] width 689 height 45
click at [759, 393] on input "Arquivo*" at bounding box center [766, 398] width 99 height 21
type input "C:\fakepath\ASO RAFAEL.pdf"
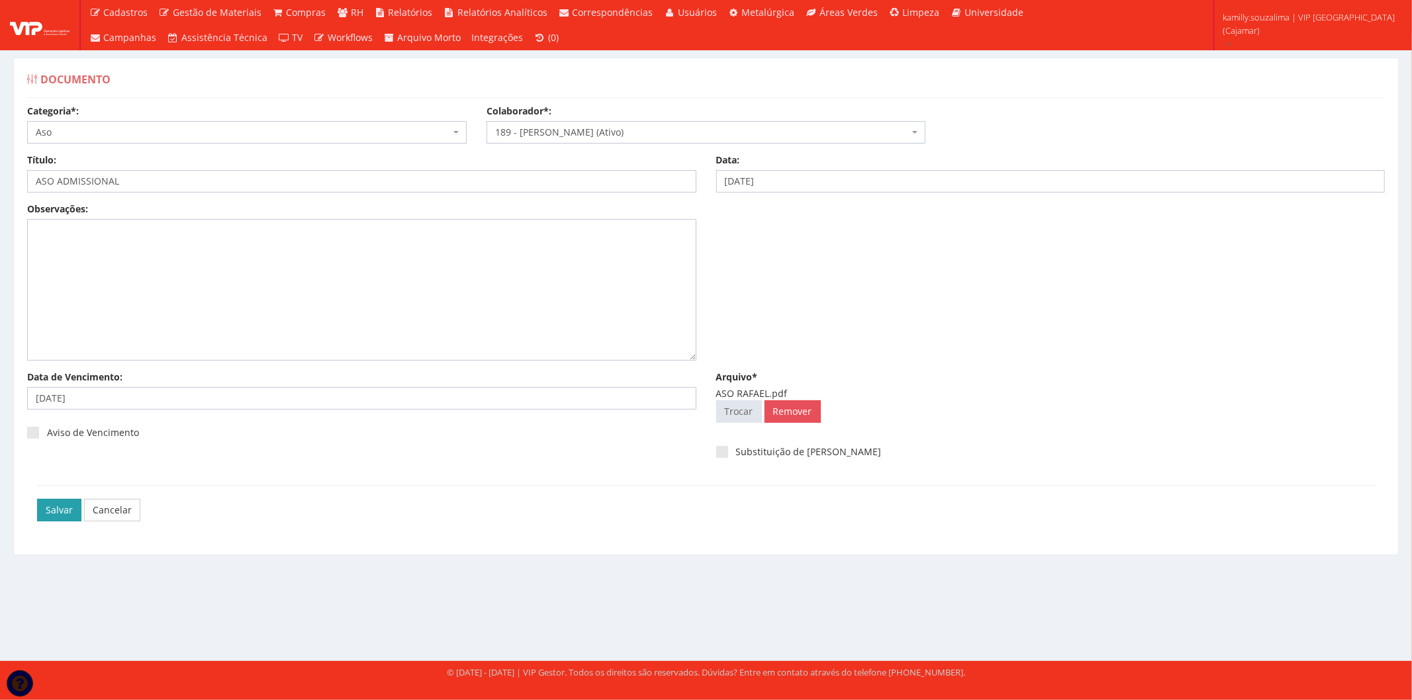
click at [58, 512] on input "Salvar" at bounding box center [59, 510] width 44 height 23
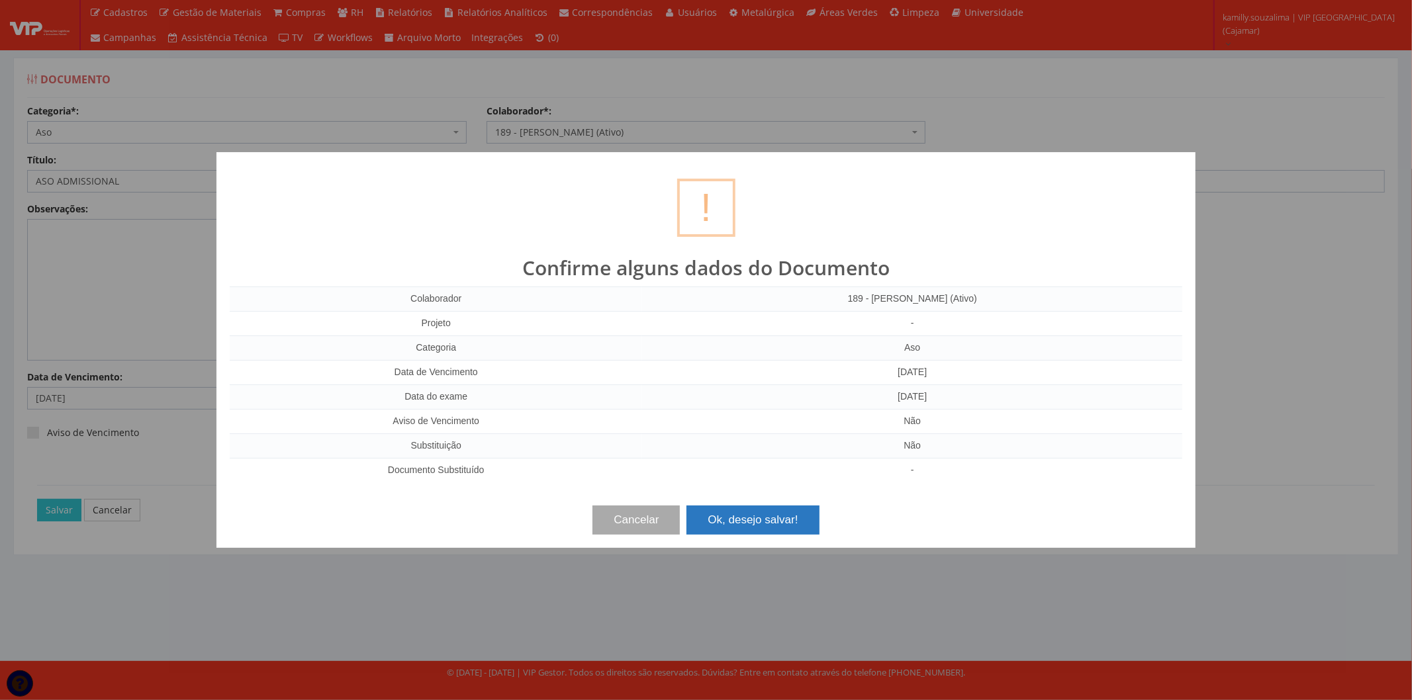
click at [743, 524] on button "Ok, desejo salvar!" at bounding box center [753, 520] width 132 height 29
